Goal: Task Accomplishment & Management: Manage account settings

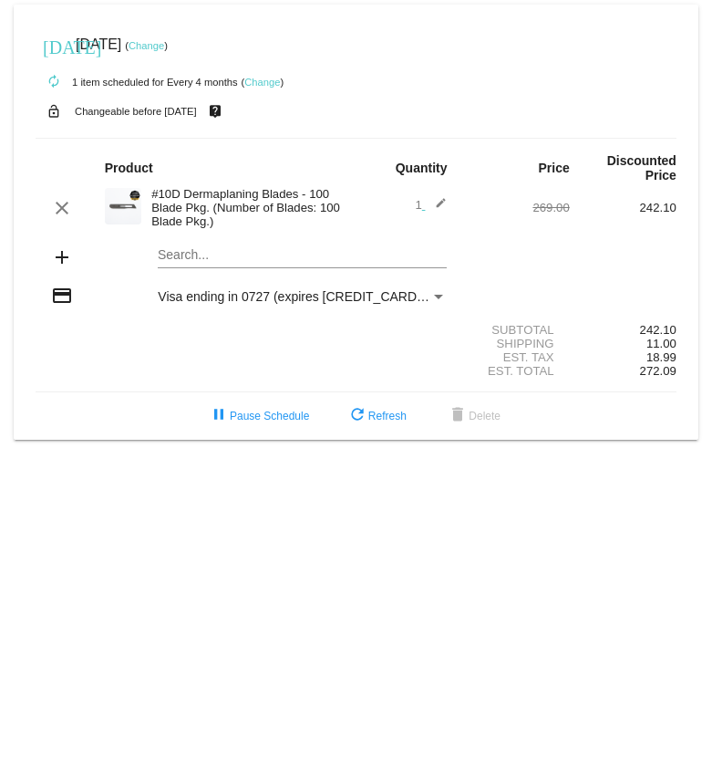
click at [269, 77] on link "Change" at bounding box center [262, 82] width 36 height 11
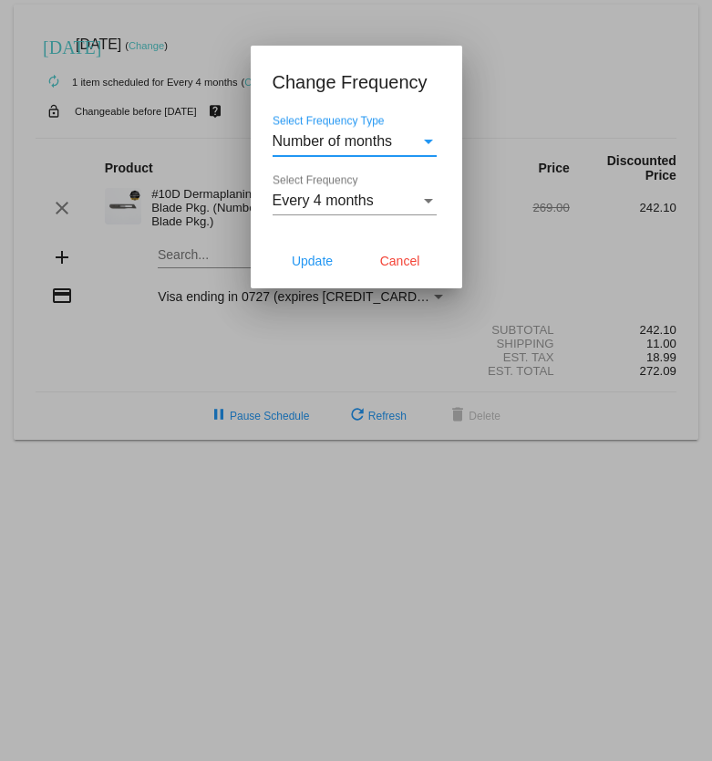
click at [491, 86] on div at bounding box center [356, 380] width 712 height 761
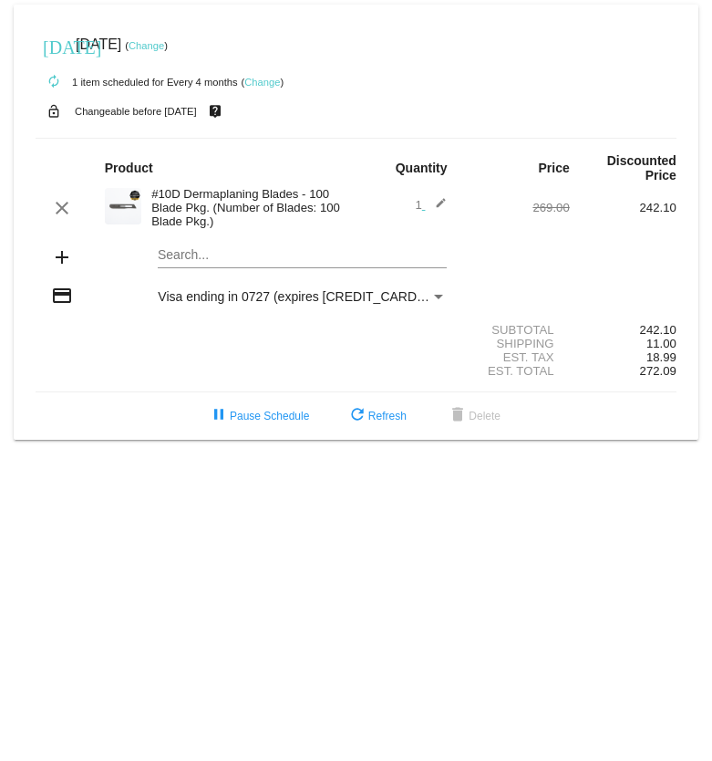
click at [164, 41] on link "Change" at bounding box center [147, 45] width 36 height 11
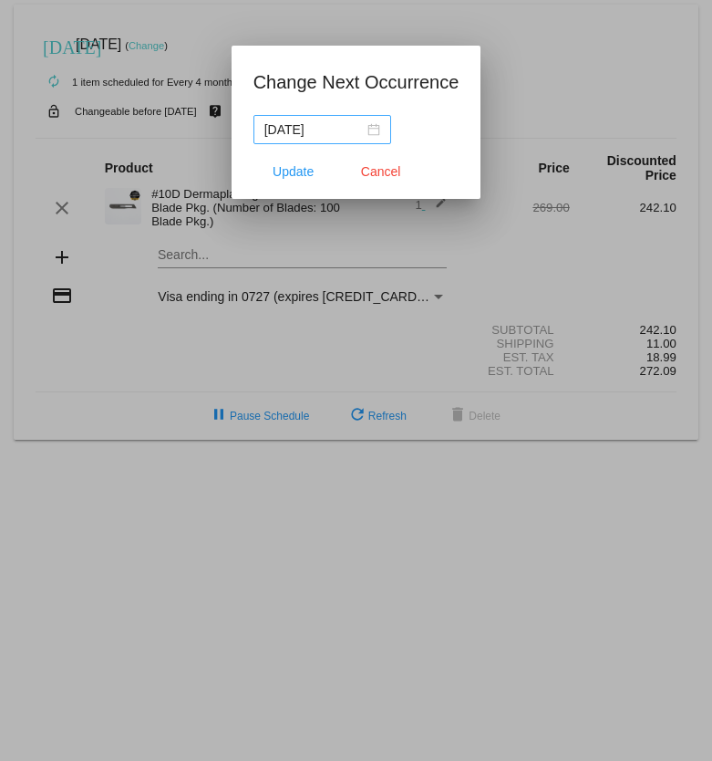
click at [371, 132] on div "[DATE]" at bounding box center [323, 129] width 116 height 20
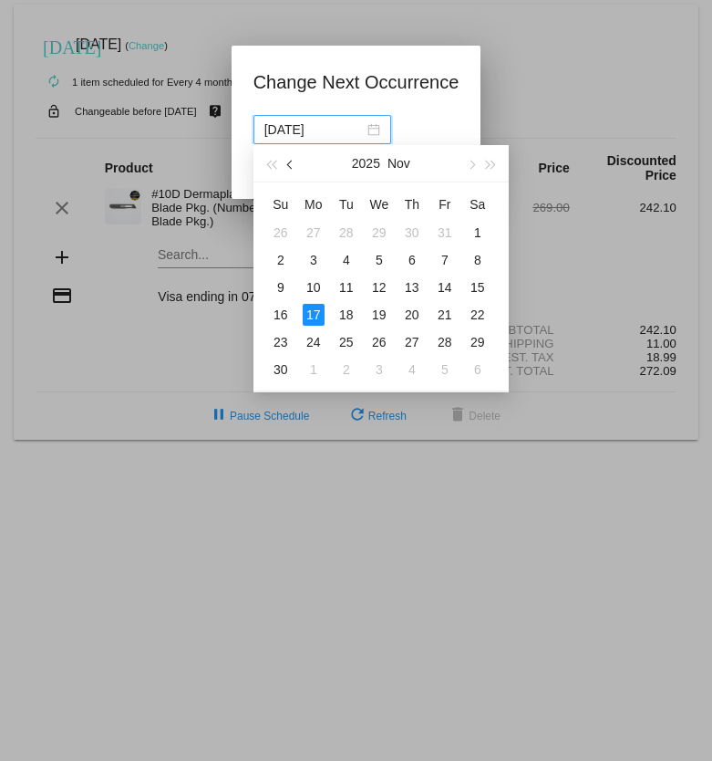
click at [292, 167] on span "button" at bounding box center [290, 165] width 9 height 9
click at [349, 316] on div "23" at bounding box center [347, 315] width 22 height 22
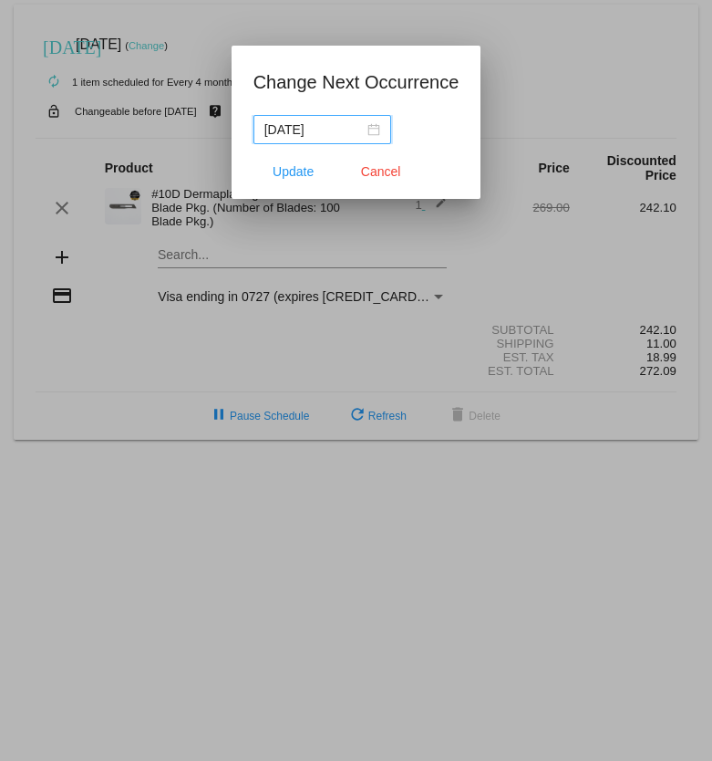
type input "[DATE]"
click at [304, 175] on span "Update" at bounding box center [293, 171] width 41 height 15
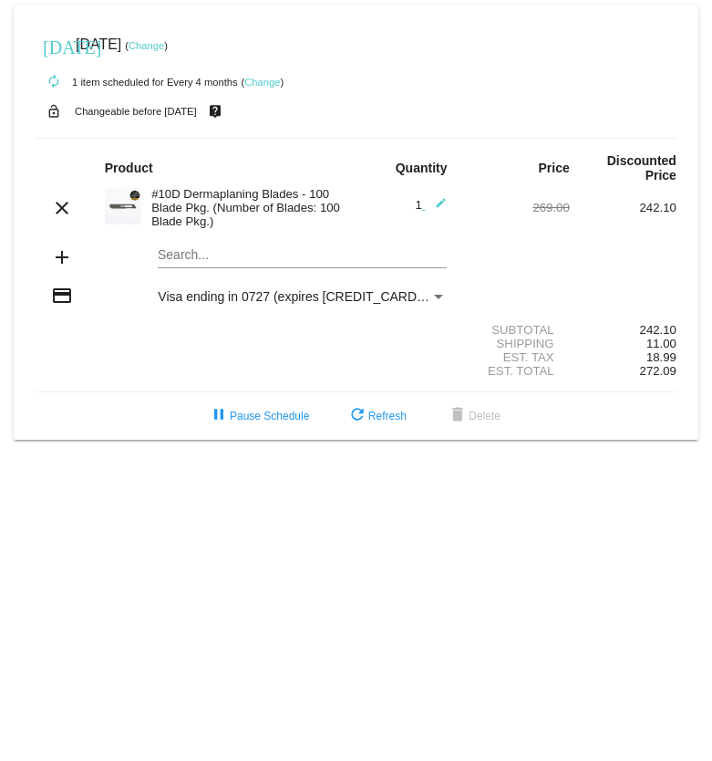
click at [275, 83] on link "Change" at bounding box center [262, 82] width 36 height 11
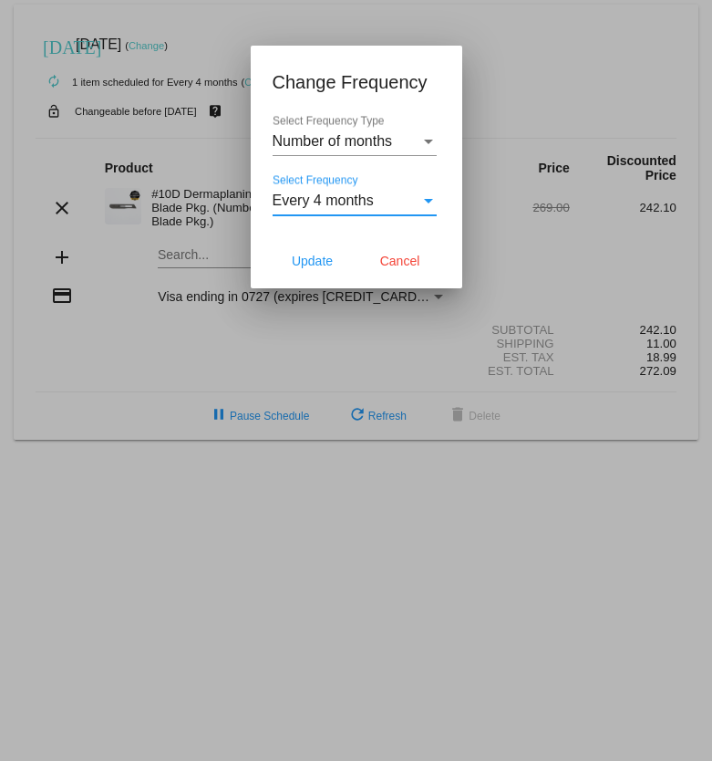
click at [426, 205] on div "Select Frequency" at bounding box center [429, 200] width 16 height 16
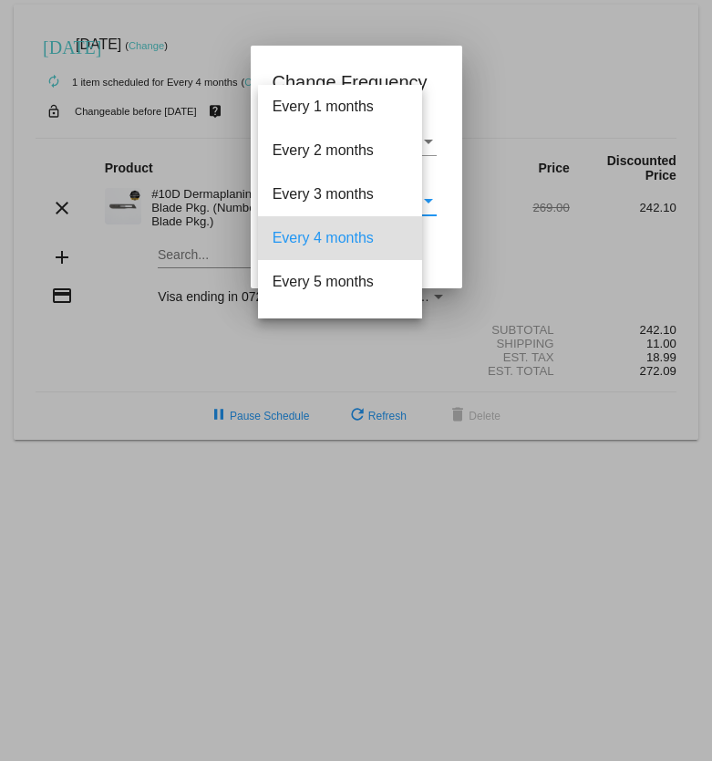
scroll to position [36, 0]
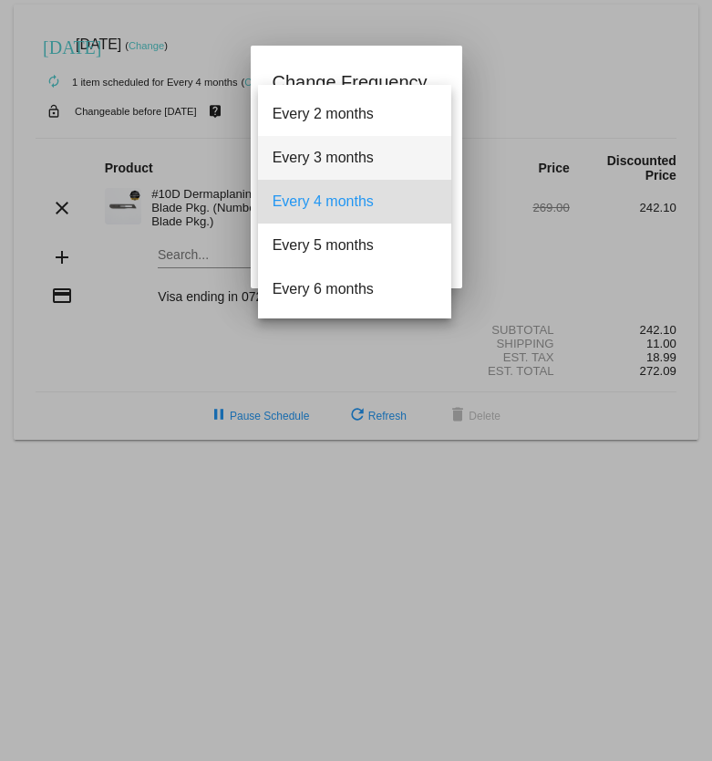
click at [387, 162] on span "Every 3 months" at bounding box center [355, 158] width 164 height 44
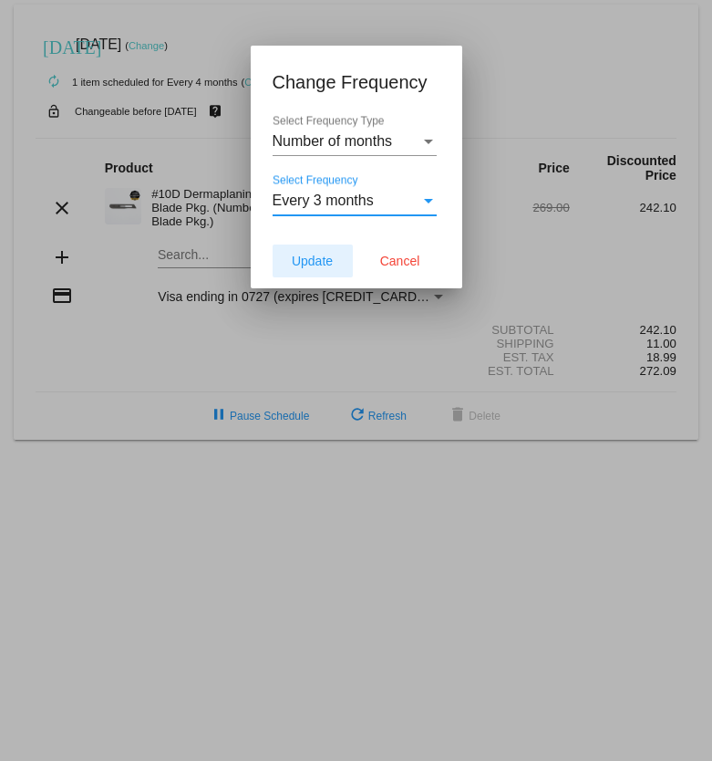
click at [323, 265] on span "Update" at bounding box center [312, 261] width 41 height 15
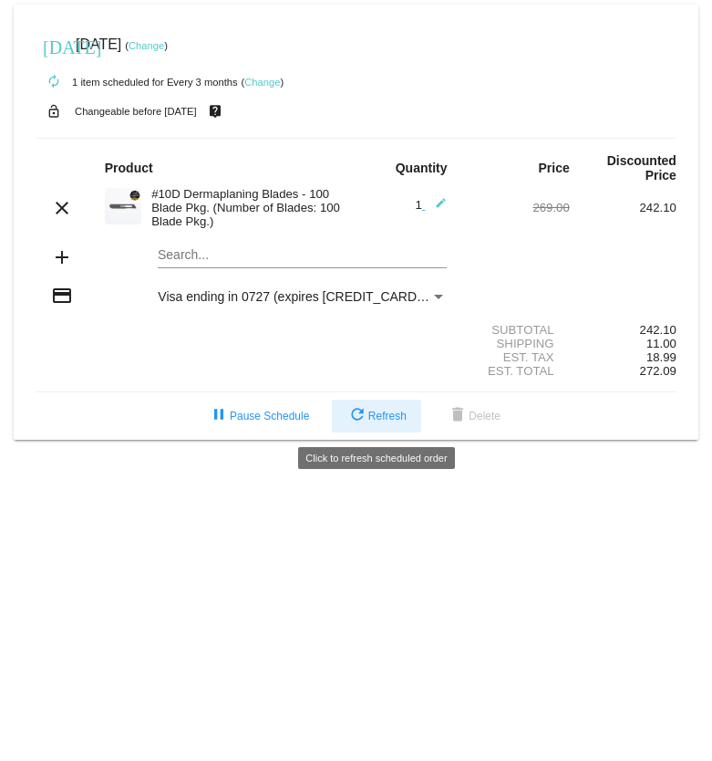
click at [393, 411] on span "refresh Refresh" at bounding box center [377, 416] width 60 height 13
